Goal: Task Accomplishment & Management: Manage account settings

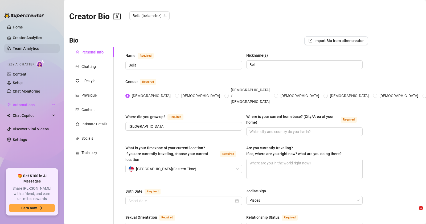
type input "[DATE]"
click at [26, 73] on link "Content" at bounding box center [20, 74] width 14 height 4
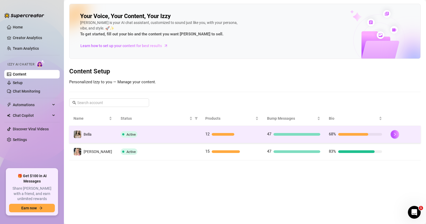
click at [174, 132] on div "Active" at bounding box center [159, 134] width 76 height 6
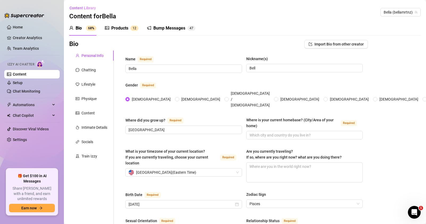
click at [121, 33] on div "Products 1 2" at bounding box center [122, 28] width 34 height 15
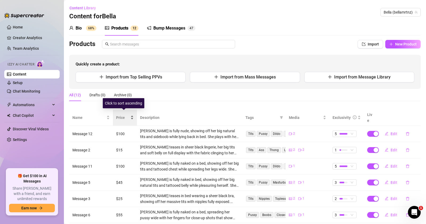
click at [124, 117] on span "Price" at bounding box center [122, 118] width 13 height 6
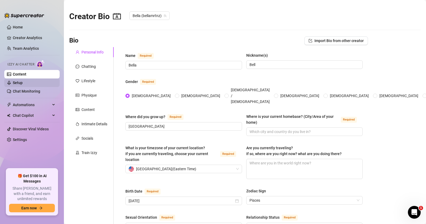
click at [23, 85] on link "Setup" at bounding box center [18, 83] width 10 height 4
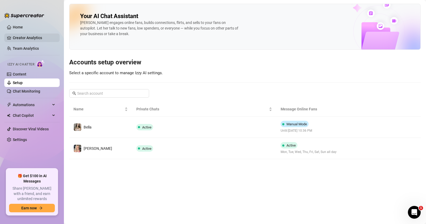
click at [31, 38] on link "Creator Analytics" at bounding box center [34, 38] width 43 height 9
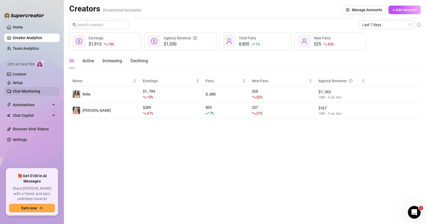
click at [26, 89] on link "Chat Monitoring" at bounding box center [26, 91] width 27 height 4
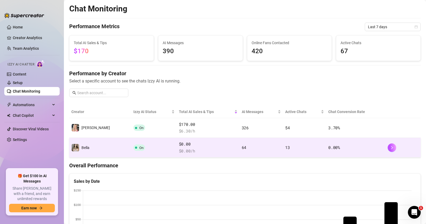
click at [152, 146] on td "On" at bounding box center [154, 148] width 46 height 20
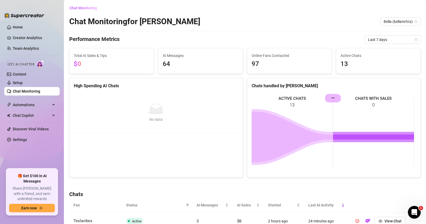
click at [371, 104] on rect at bounding box center [333, 133] width 163 height 80
click at [23, 25] on link "Home" at bounding box center [18, 27] width 10 height 4
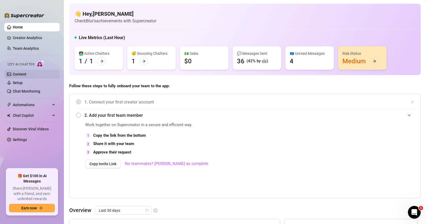
click at [26, 75] on link "Content" at bounding box center [20, 74] width 14 height 4
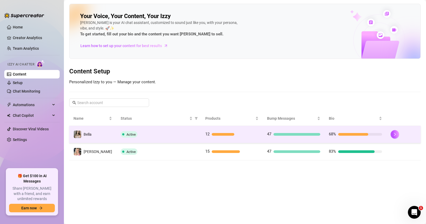
click at [177, 129] on td "Active" at bounding box center [158, 134] width 85 height 17
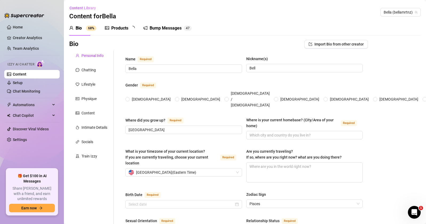
radio input "true"
type input "[DATE]"
click at [114, 30] on div "Products" at bounding box center [119, 28] width 17 height 6
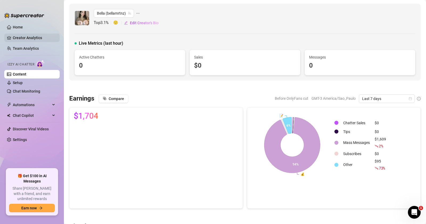
click at [37, 39] on link "Creator Analytics" at bounding box center [34, 38] width 43 height 9
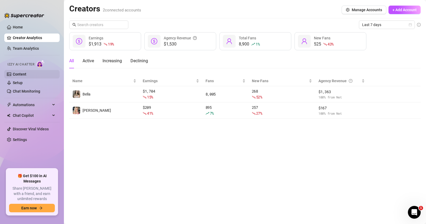
click at [24, 74] on link "Content" at bounding box center [20, 74] width 14 height 4
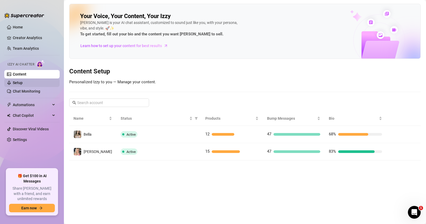
click at [23, 83] on link "Setup" at bounding box center [18, 83] width 10 height 4
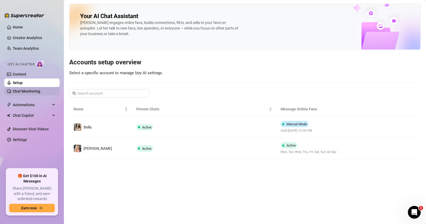
click at [24, 93] on link "Chat Monitoring" at bounding box center [26, 91] width 27 height 4
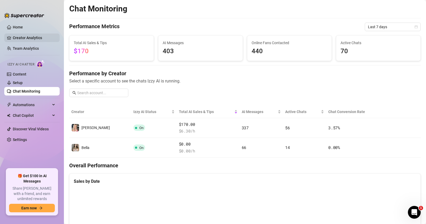
click at [26, 38] on link "Creator Analytics" at bounding box center [34, 38] width 43 height 9
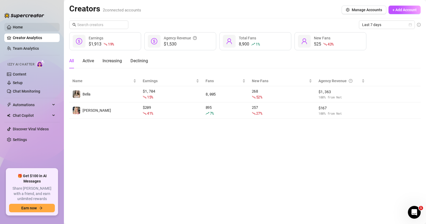
click at [23, 26] on link "Home" at bounding box center [18, 27] width 10 height 4
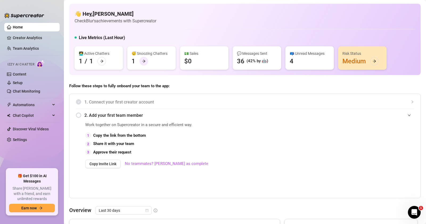
click at [145, 61] on icon "arrow-right" at bounding box center [144, 61] width 4 height 4
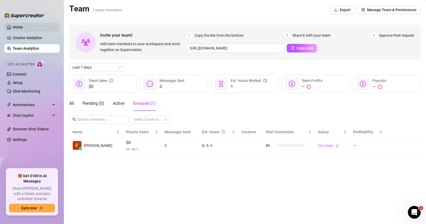
click at [23, 25] on link "Home" at bounding box center [18, 27] width 10 height 4
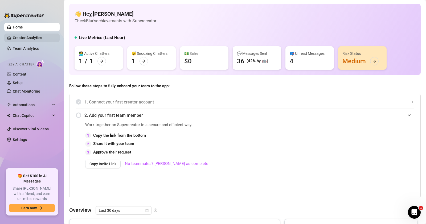
click at [34, 34] on link "Creator Analytics" at bounding box center [34, 38] width 43 height 9
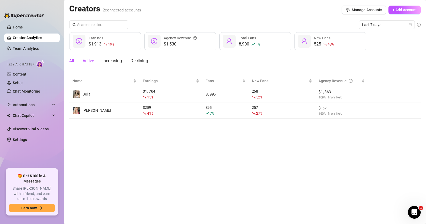
click at [88, 61] on div "Active" at bounding box center [88, 61] width 11 height 6
click at [67, 59] on main "Creators 2 connected accounts Manage Accounts + Add Account Last 7 days $1,913 …" at bounding box center [245, 112] width 362 height 224
click at [115, 60] on div "Increasing" at bounding box center [112, 61] width 19 height 6
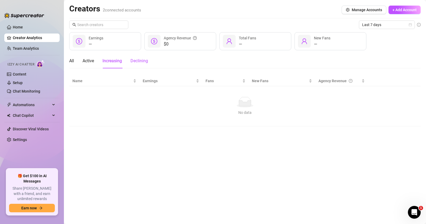
click at [138, 60] on div "Declining" at bounding box center [140, 61] width 18 height 6
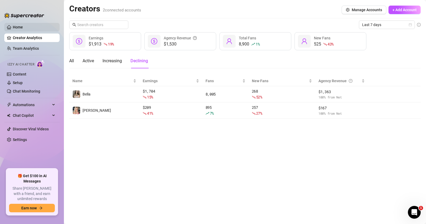
click at [22, 29] on link "Home" at bounding box center [18, 27] width 10 height 4
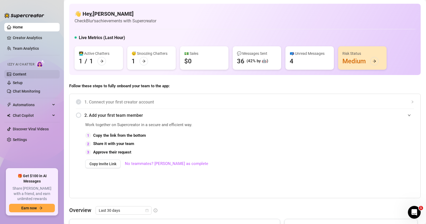
click at [23, 73] on link "Content" at bounding box center [20, 74] width 14 height 4
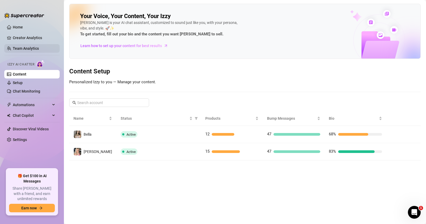
click at [35, 47] on link "Team Analytics" at bounding box center [26, 48] width 26 height 4
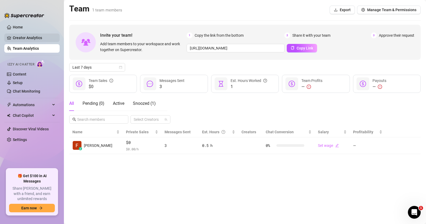
click at [36, 37] on link "Creator Analytics" at bounding box center [34, 38] width 43 height 9
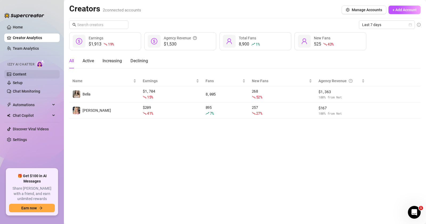
click at [26, 73] on link "Content" at bounding box center [20, 74] width 14 height 4
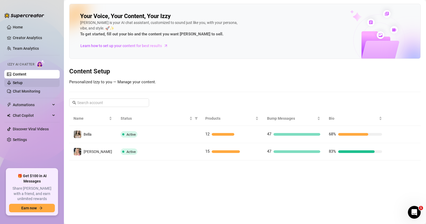
click at [23, 83] on link "Setup" at bounding box center [18, 83] width 10 height 4
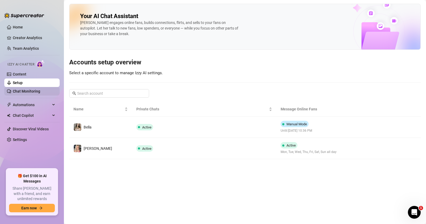
click at [28, 89] on link "Chat Monitoring" at bounding box center [26, 91] width 27 height 4
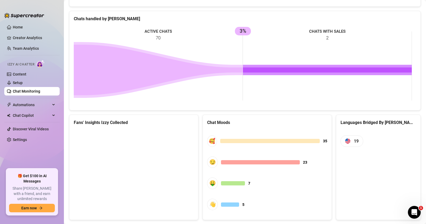
scroll to position [251, 0]
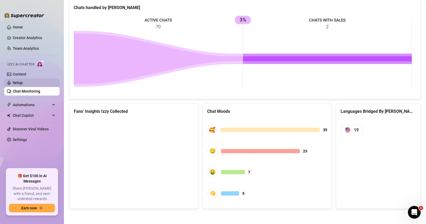
click at [22, 81] on link "Setup" at bounding box center [18, 83] width 10 height 4
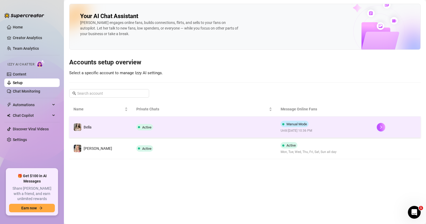
click at [169, 132] on td "Active" at bounding box center [204, 127] width 144 height 21
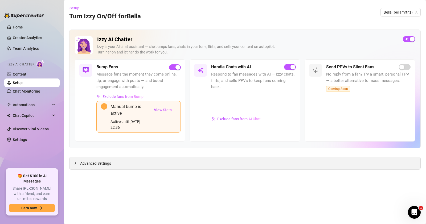
click at [80, 168] on div "Advanced Settings" at bounding box center [245, 163] width 351 height 13
click at [74, 162] on icon "collapsed" at bounding box center [75, 163] width 3 height 3
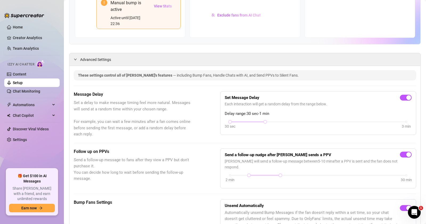
scroll to position [107, 0]
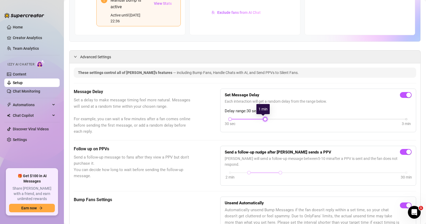
drag, startPoint x: 263, startPoint y: 118, endPoint x: 260, endPoint y: 118, distance: 2.7
click at [260, 118] on div "30 sec 3 min" at bounding box center [318, 119] width 176 height 2
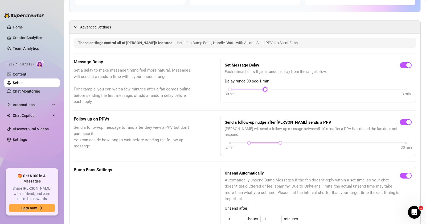
scroll to position [142, 0]
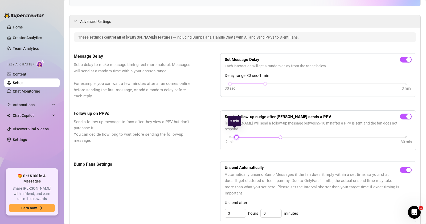
drag, startPoint x: 244, startPoint y: 131, endPoint x: 237, endPoint y: 131, distance: 6.1
click at [237, 136] on div "2 min 30 min" at bounding box center [318, 137] width 176 height 2
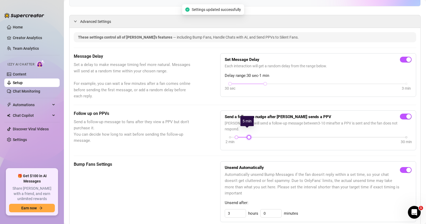
drag, startPoint x: 278, startPoint y: 131, endPoint x: 249, endPoint y: 133, distance: 29.1
click at [249, 136] on div at bounding box center [249, 137] width 3 height 3
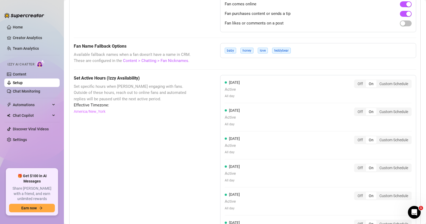
scroll to position [414, 0]
